Goal: Information Seeking & Learning: Learn about a topic

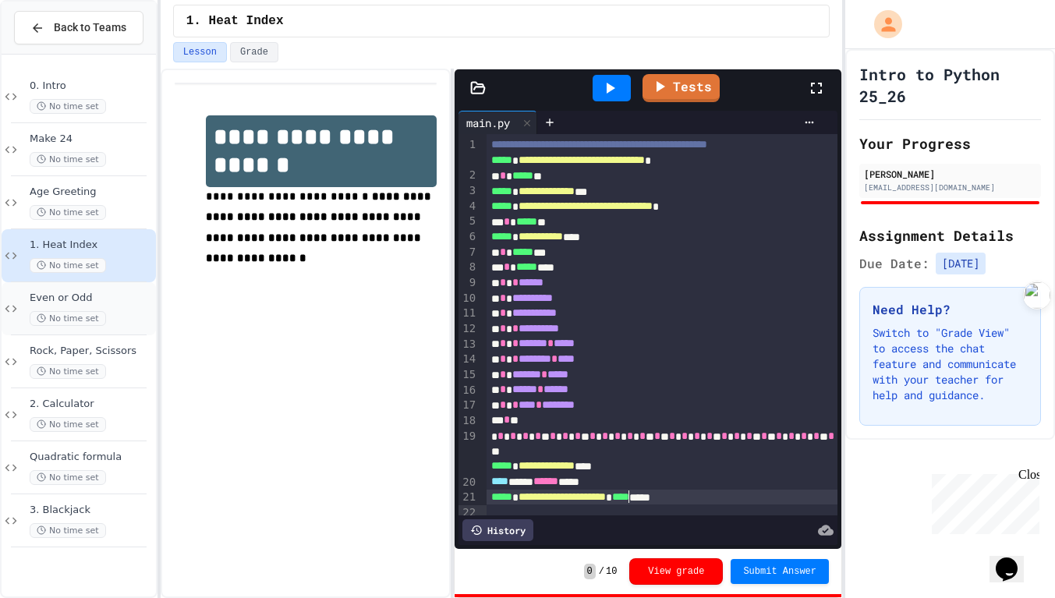
click at [90, 324] on span "No time set" at bounding box center [68, 318] width 76 height 15
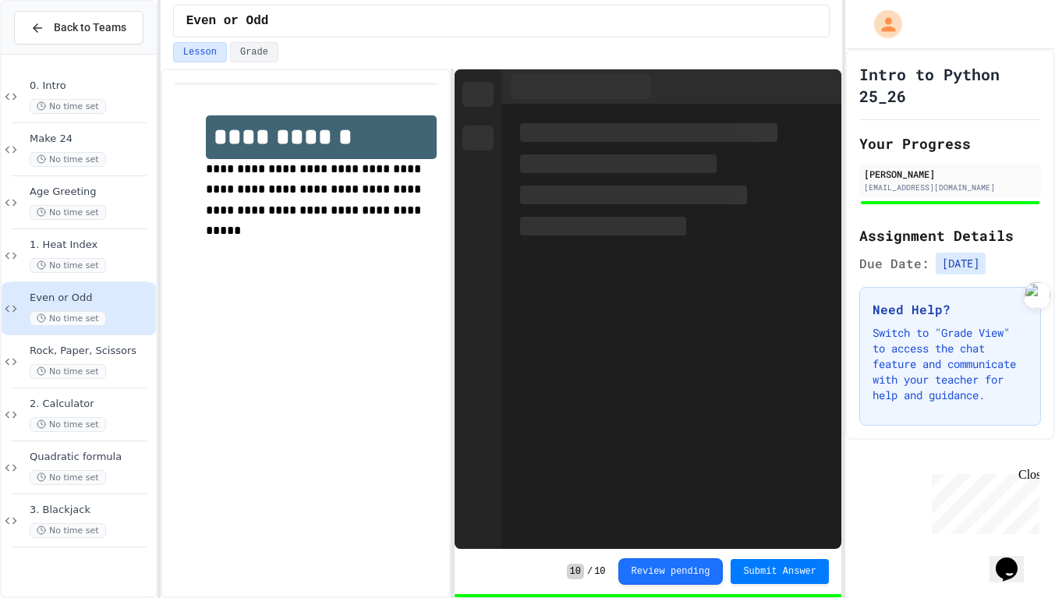
click at [86, 359] on div "Rock, Paper, Scissors No time set" at bounding box center [91, 362] width 123 height 34
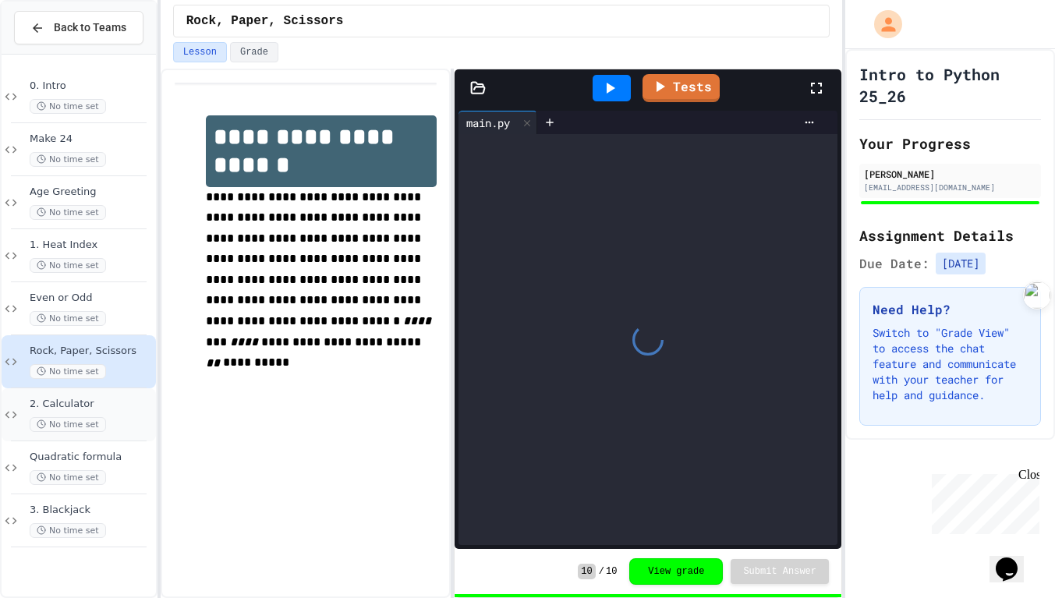
click at [71, 411] on div "2. Calculator No time set" at bounding box center [91, 415] width 123 height 34
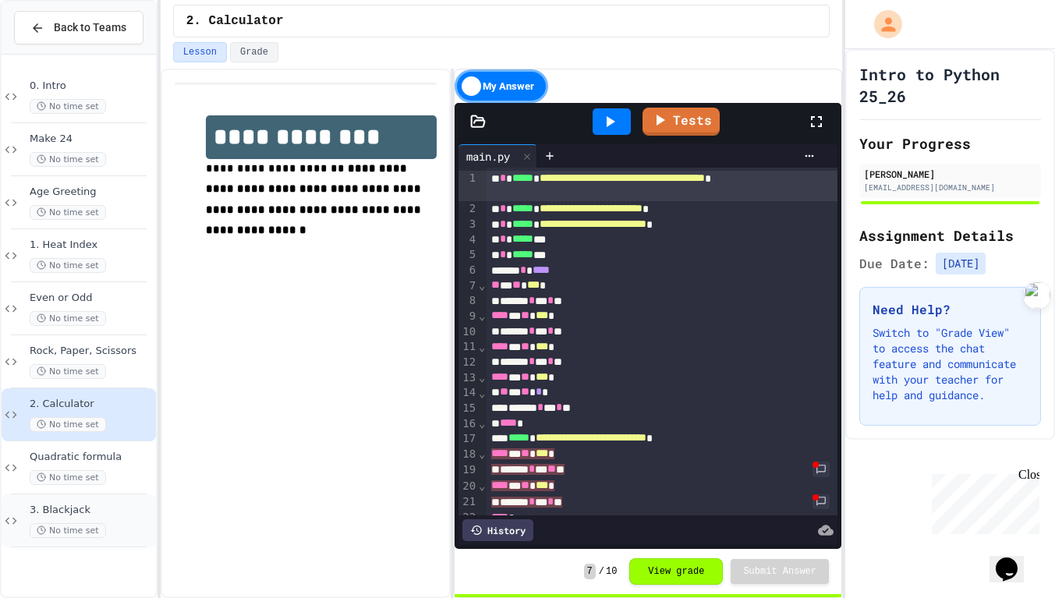
click at [117, 510] on span "3. Blackjack" at bounding box center [91, 510] width 123 height 13
